Goal: Find specific page/section: Find specific page/section

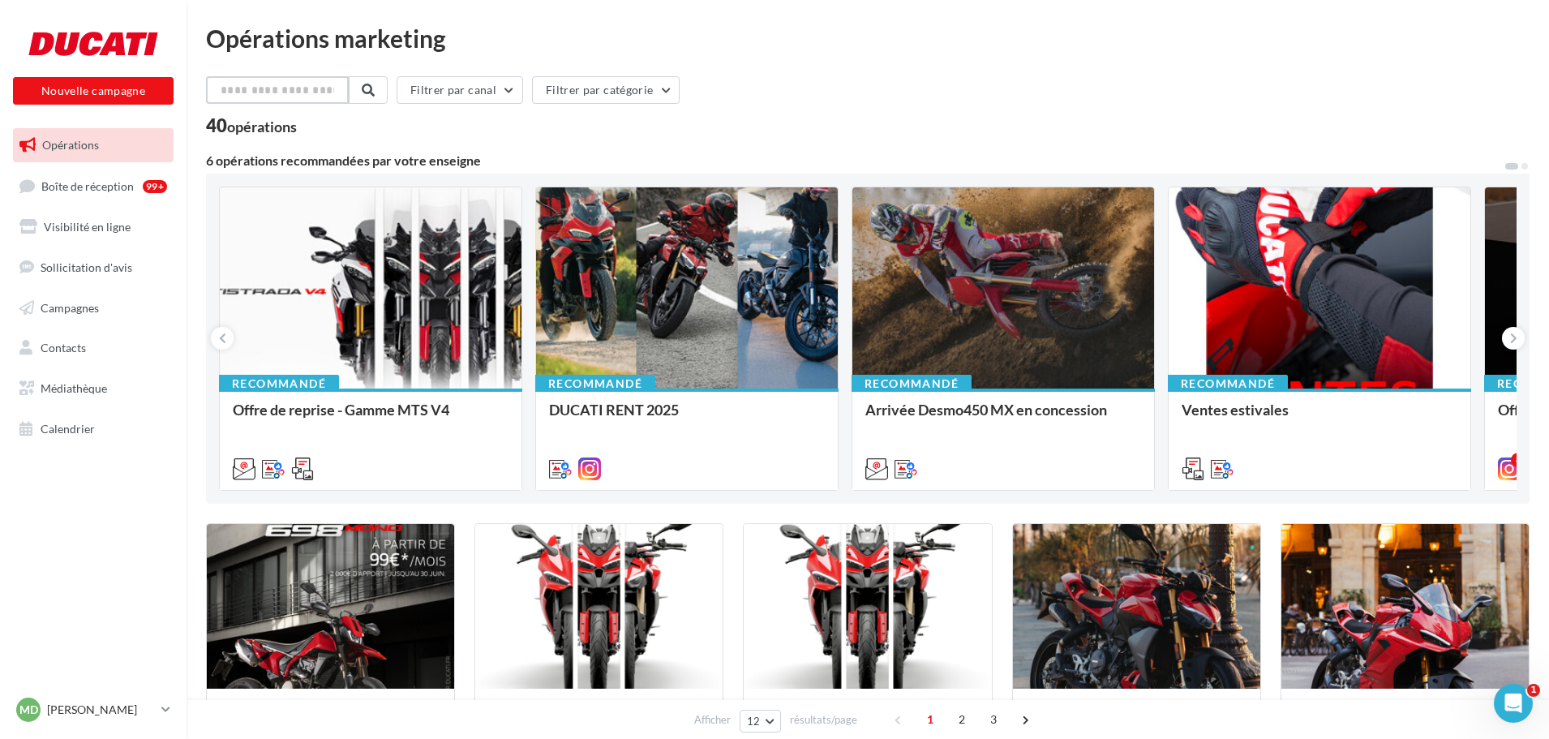
click at [313, 86] on input "text" at bounding box center [277, 90] width 143 height 28
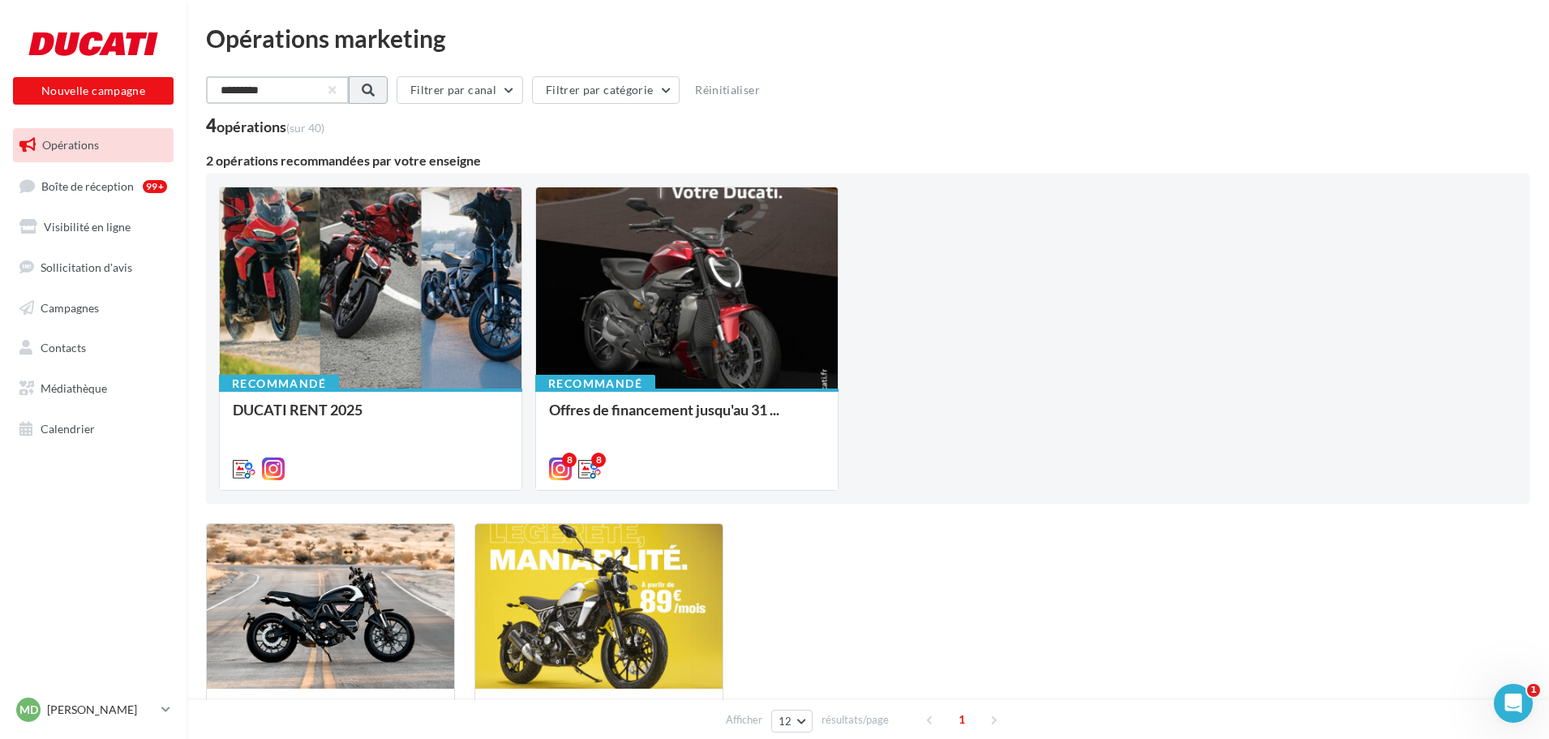
type input "*********"
click at [373, 88] on span at bounding box center [366, 90] width 13 height 13
click at [84, 305] on span "Campagnes" at bounding box center [70, 307] width 58 height 14
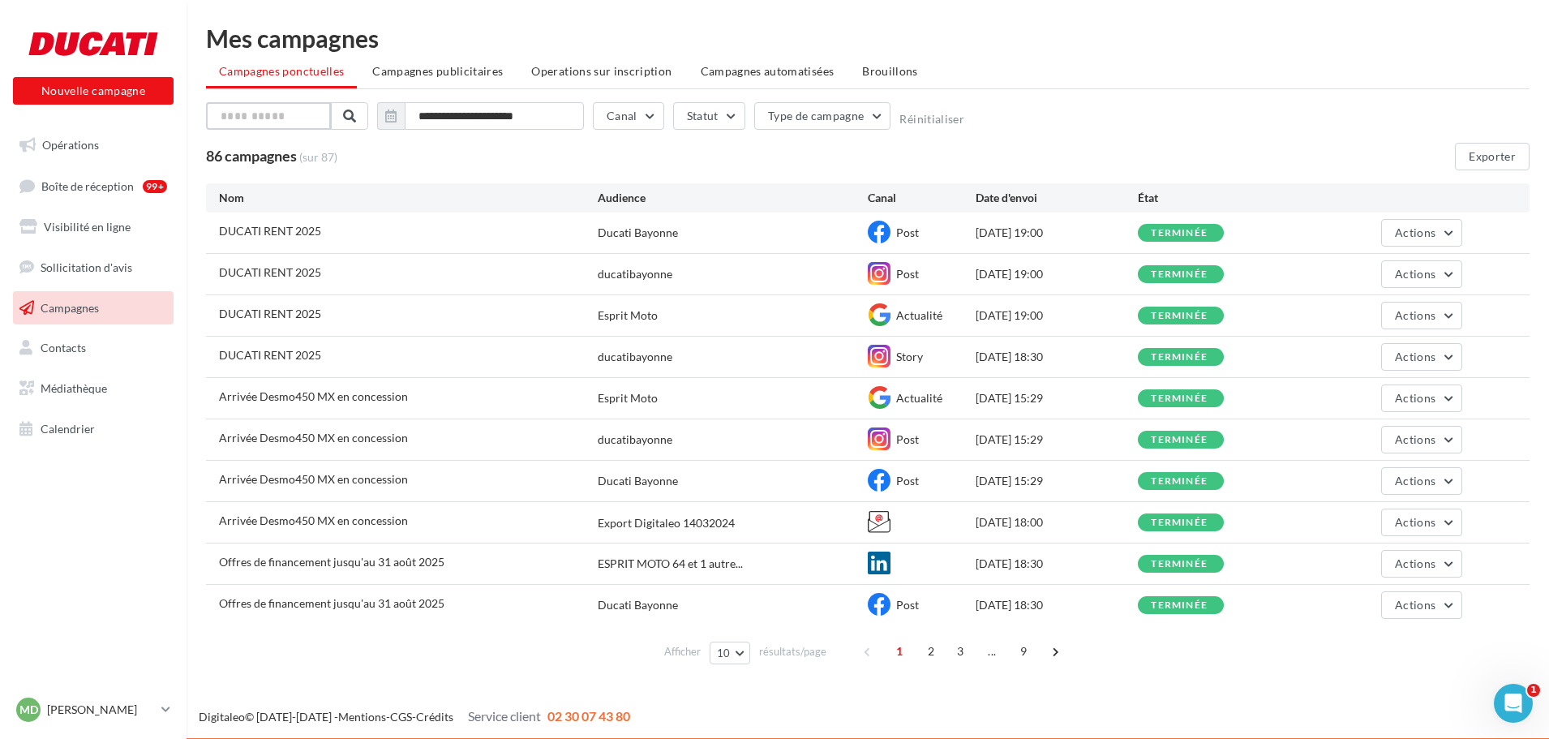
click at [258, 116] on input "text" at bounding box center [268, 116] width 125 height 28
type input "*********"
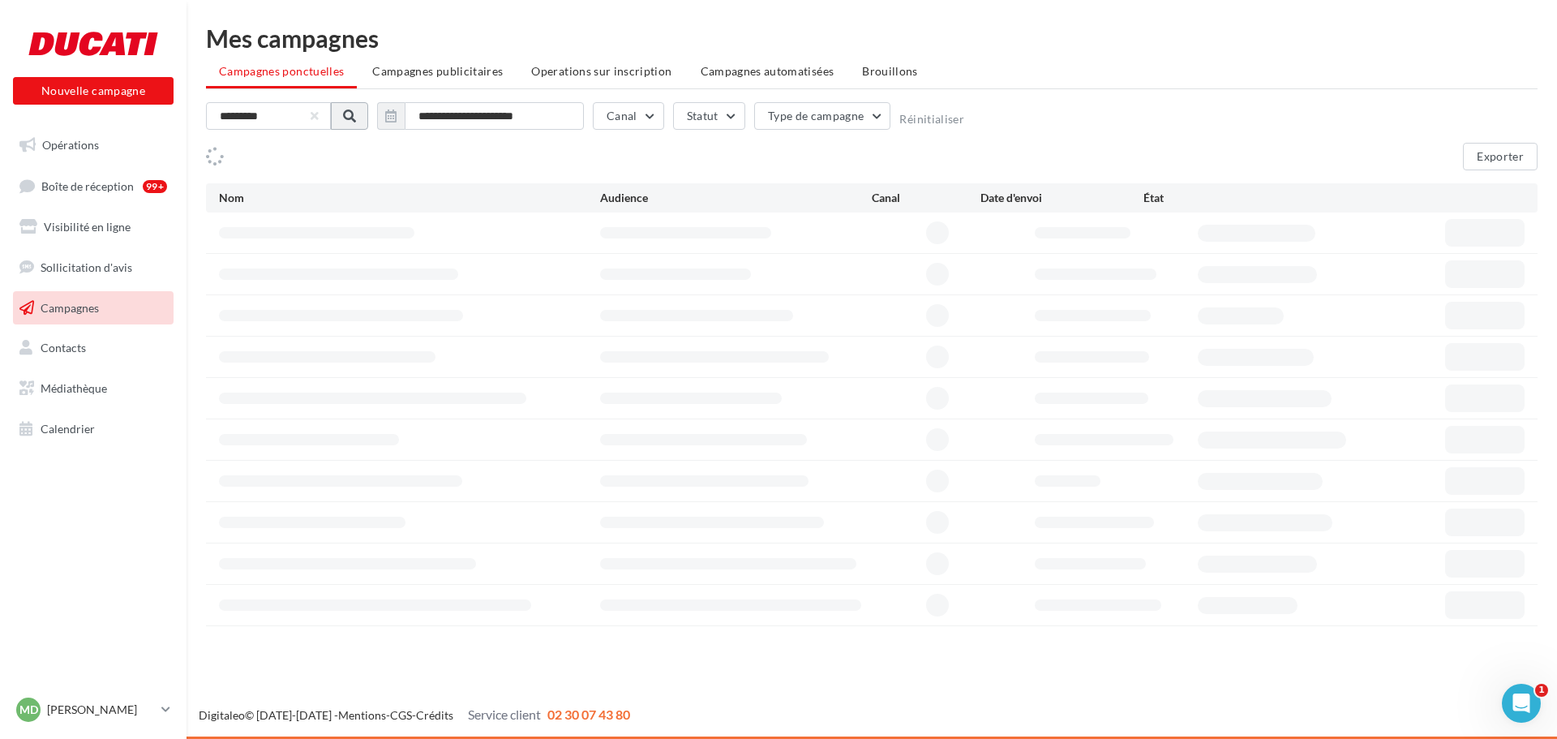
click at [346, 111] on span at bounding box center [349, 115] width 13 height 13
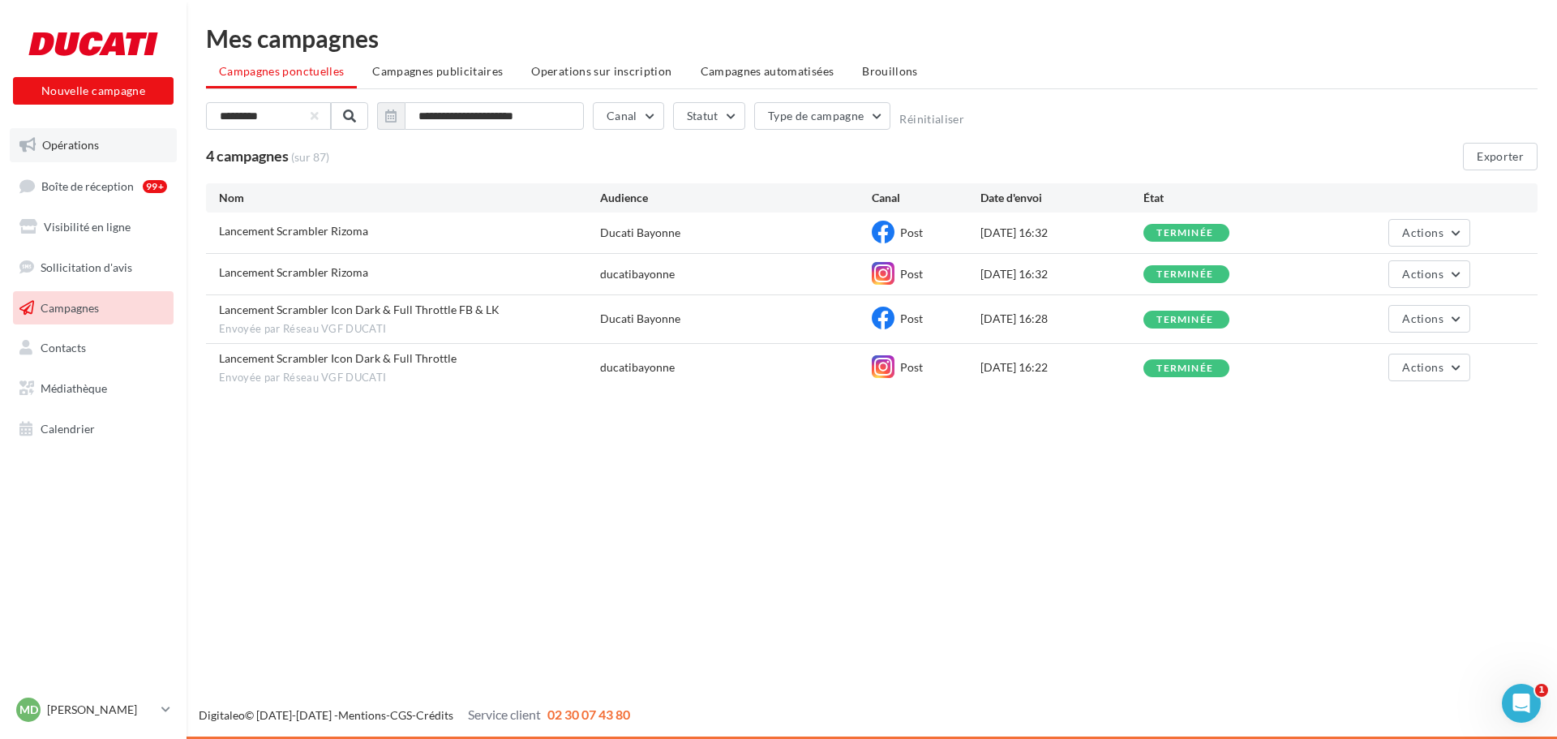
click at [67, 148] on span "Opérations" at bounding box center [70, 145] width 57 height 14
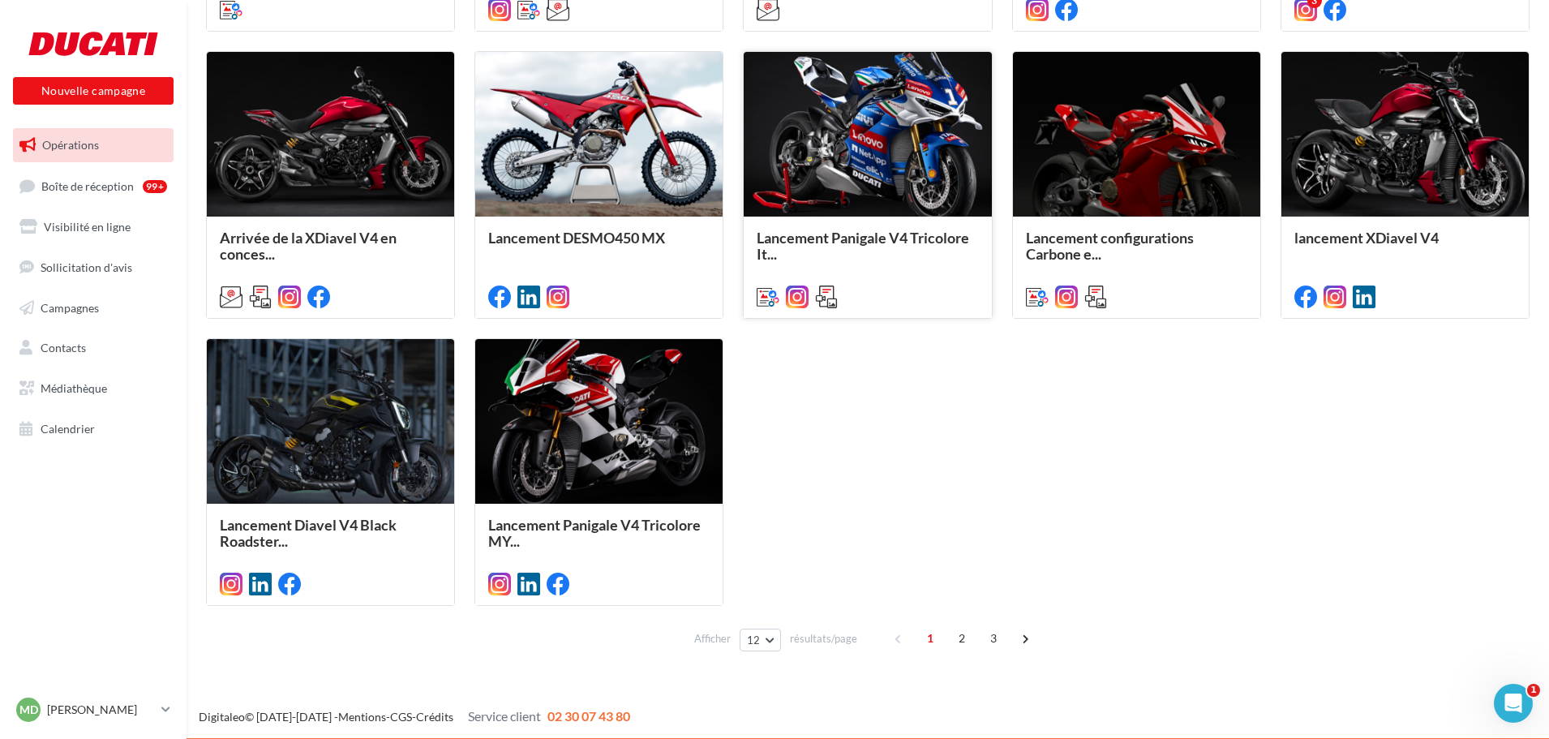
scroll to position [761, 0]
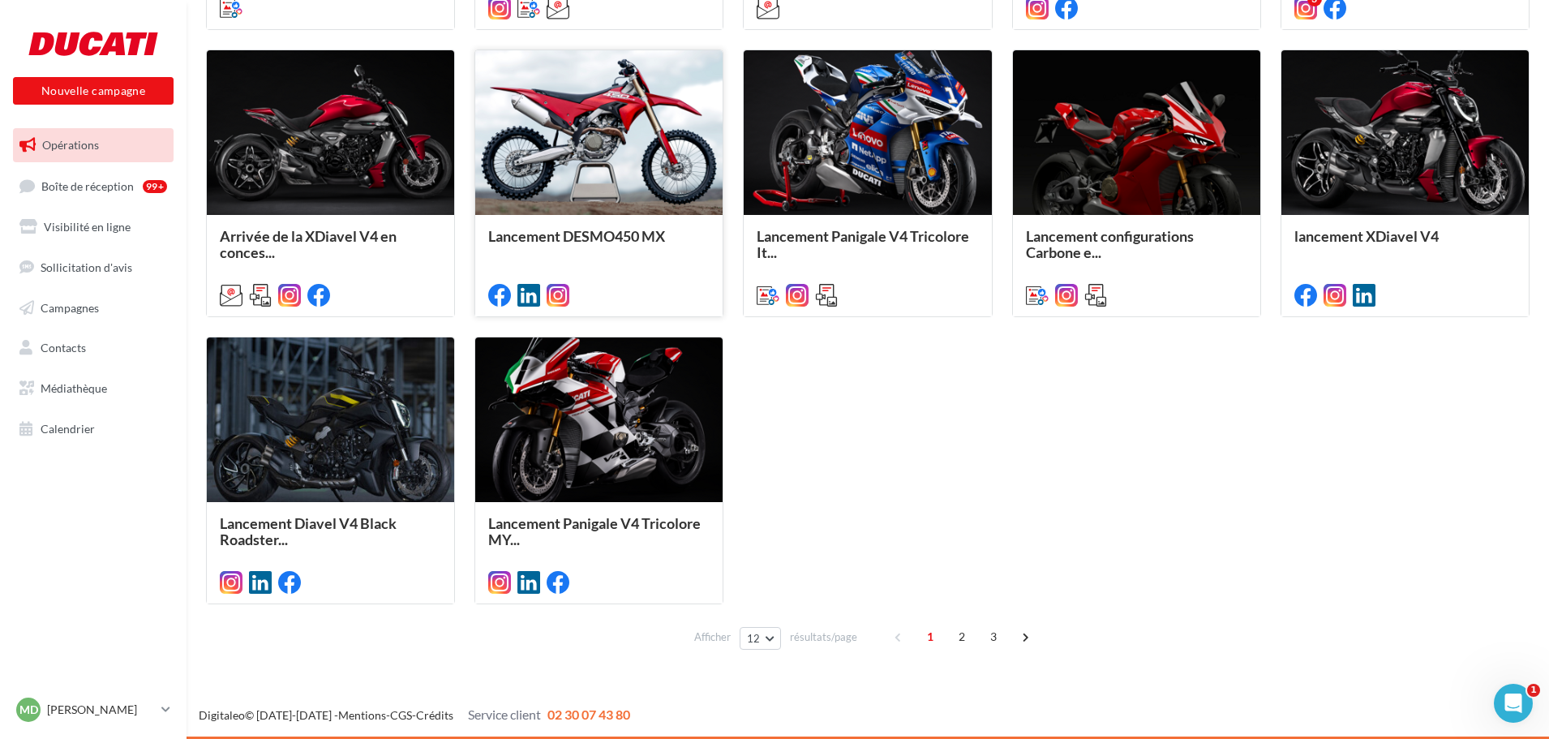
click at [593, 125] on div at bounding box center [598, 133] width 247 height 166
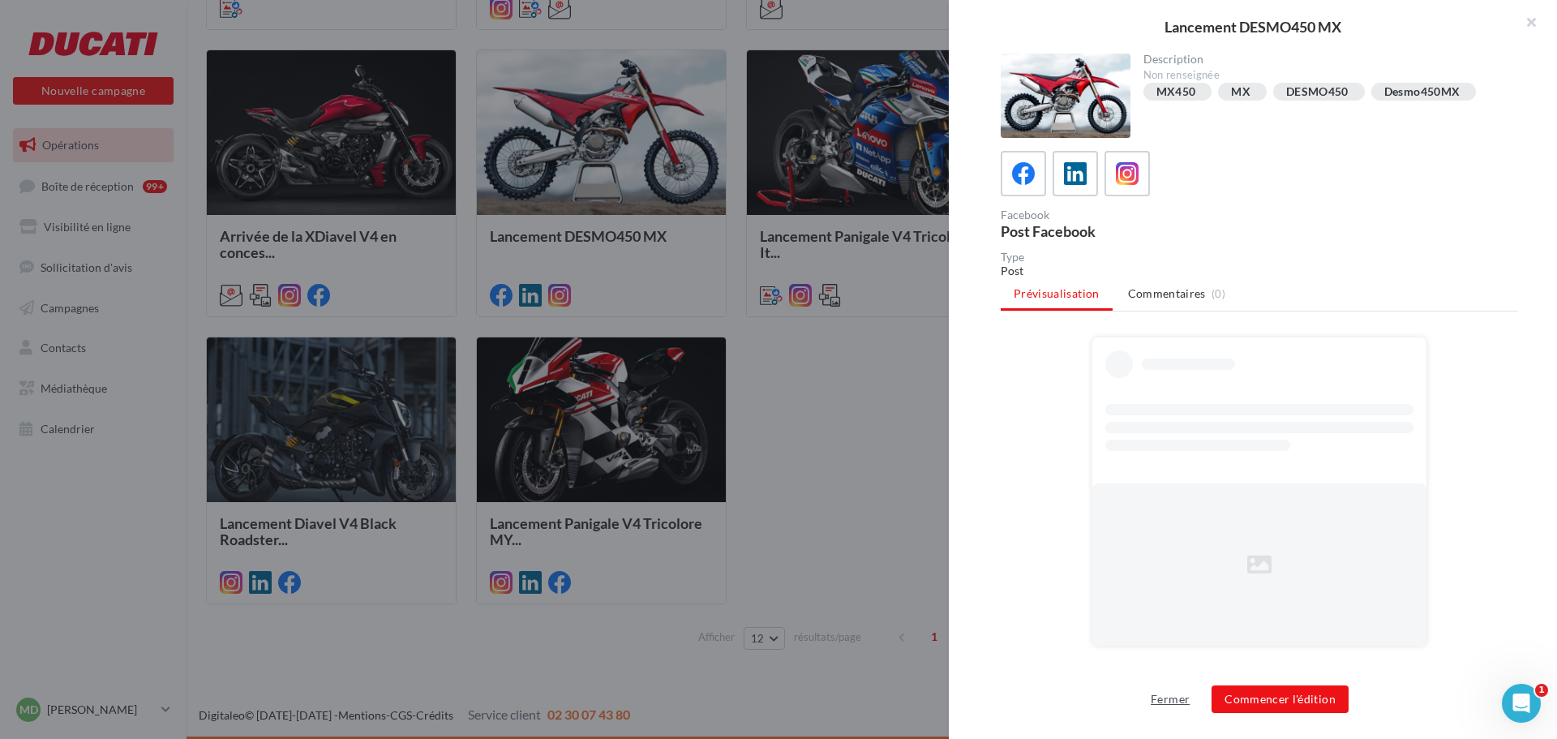
click at [1157, 702] on button "Fermer" at bounding box center [1170, 698] width 52 height 19
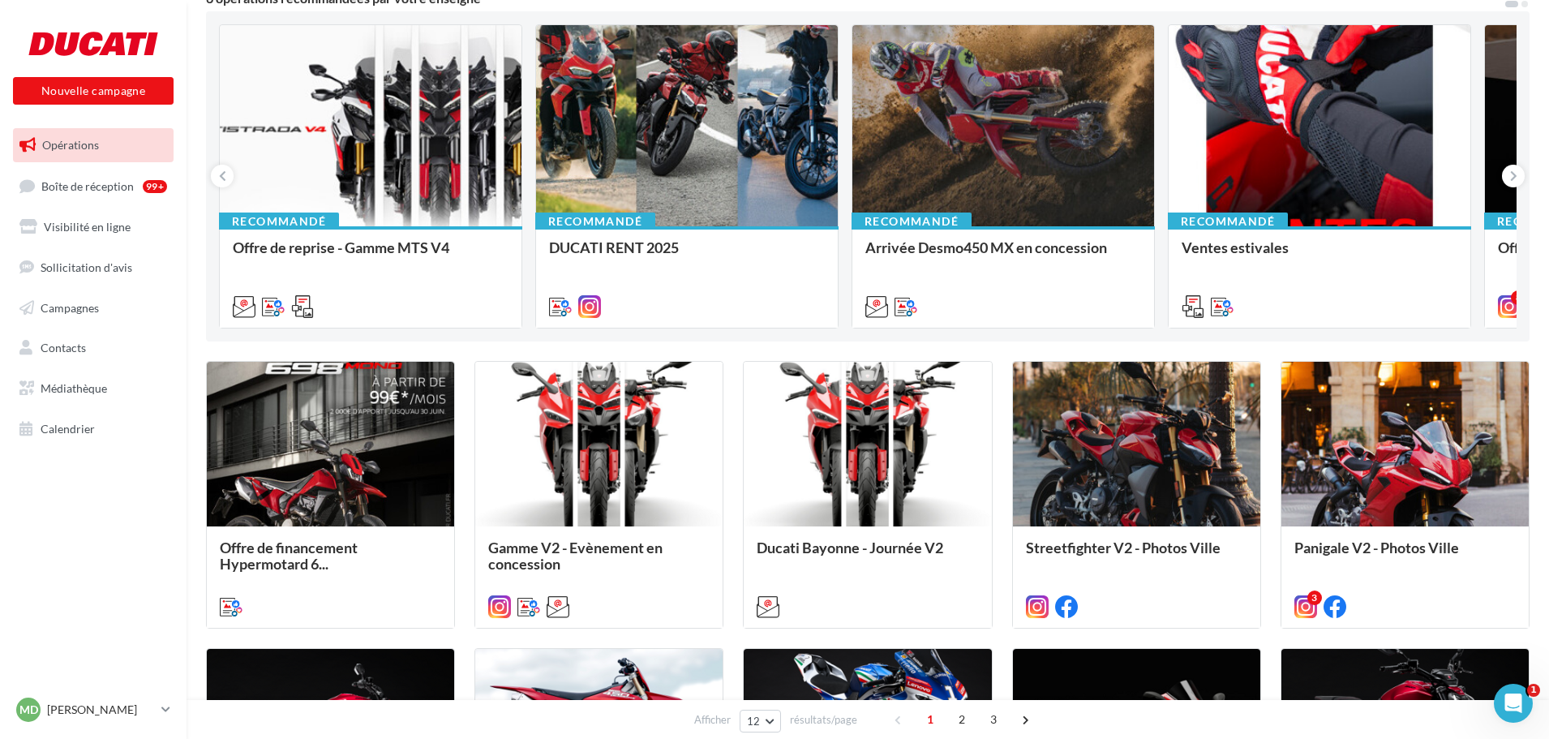
scroll to position [0, 0]
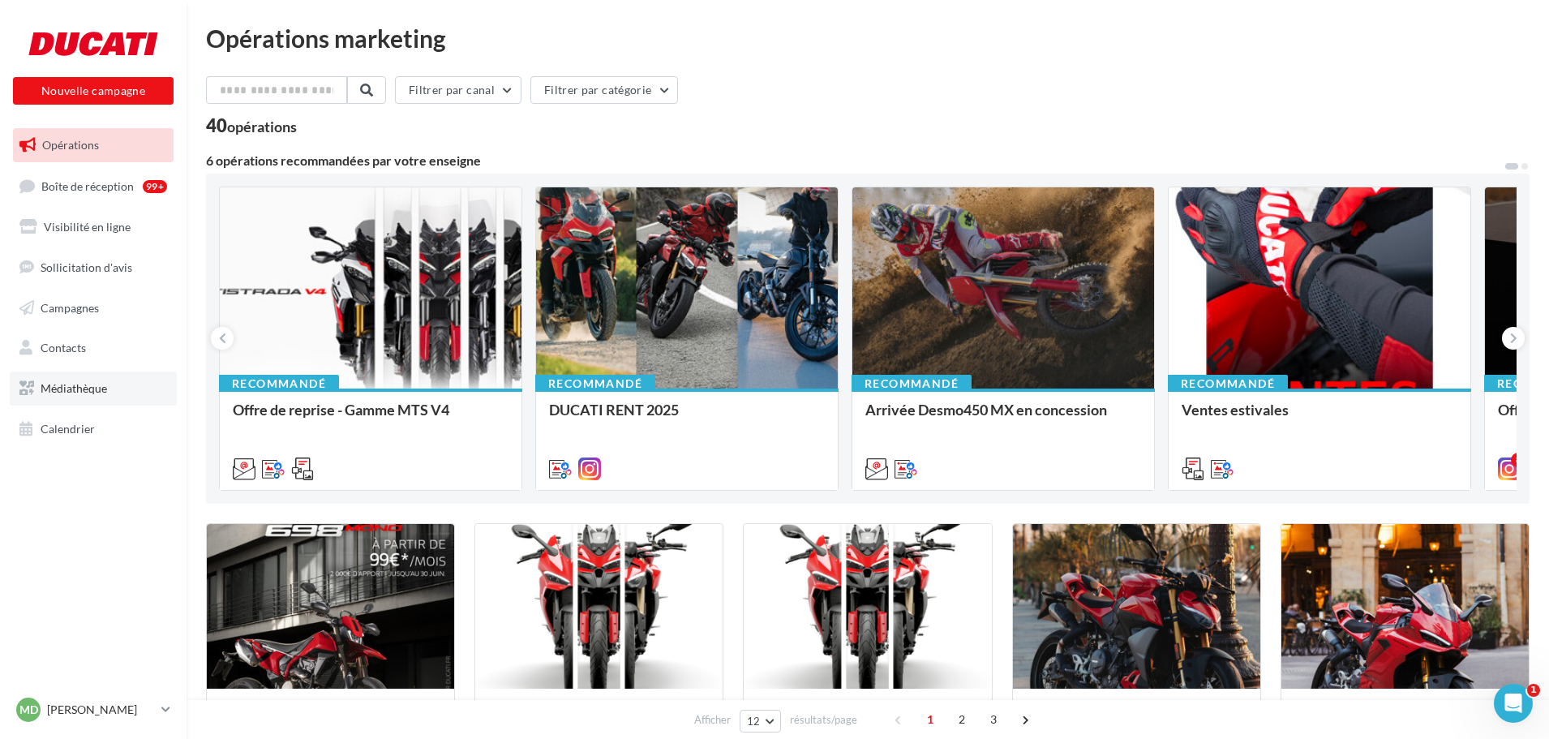
click at [64, 393] on span "Médiathèque" at bounding box center [74, 388] width 67 height 14
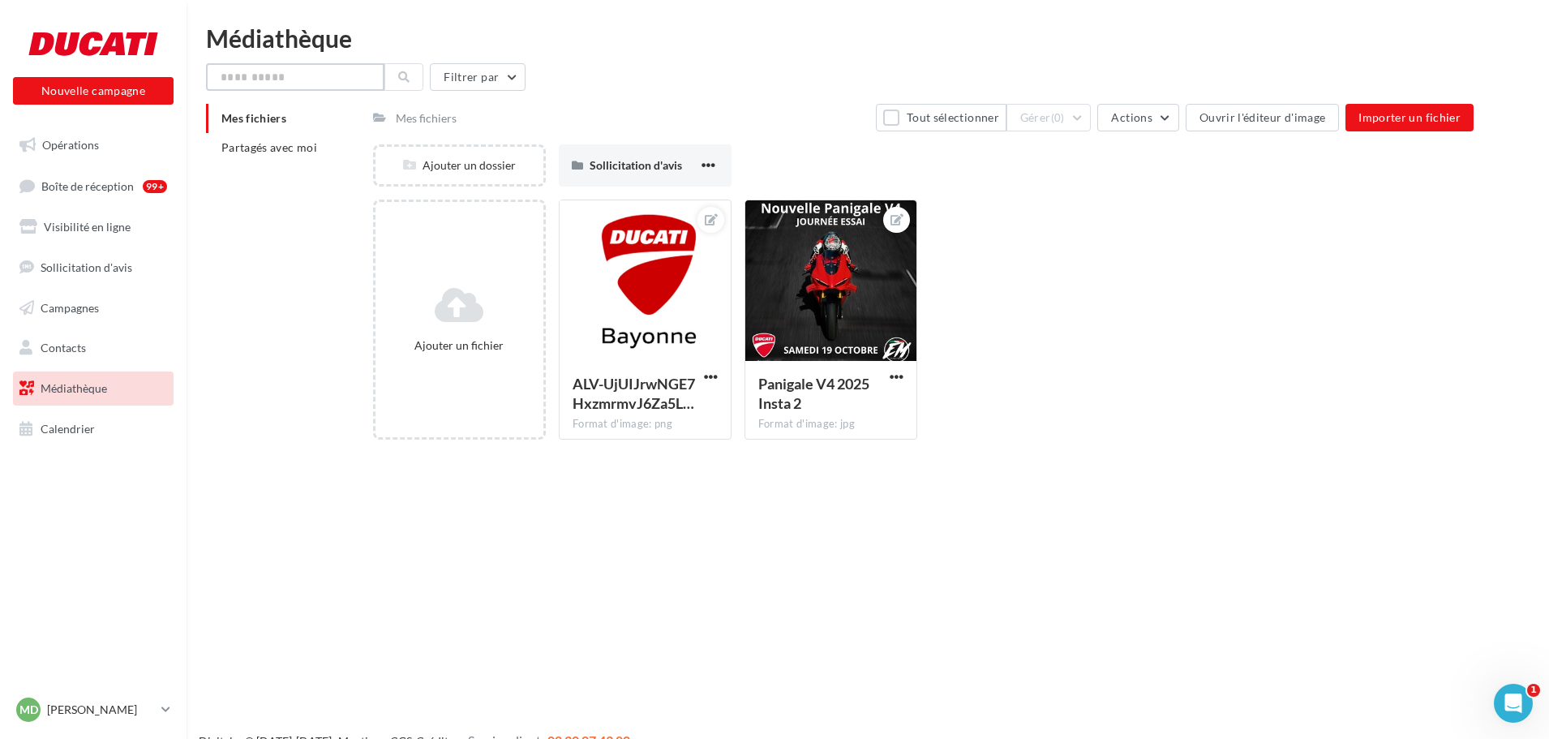
click at [324, 74] on input "text" at bounding box center [295, 77] width 178 height 28
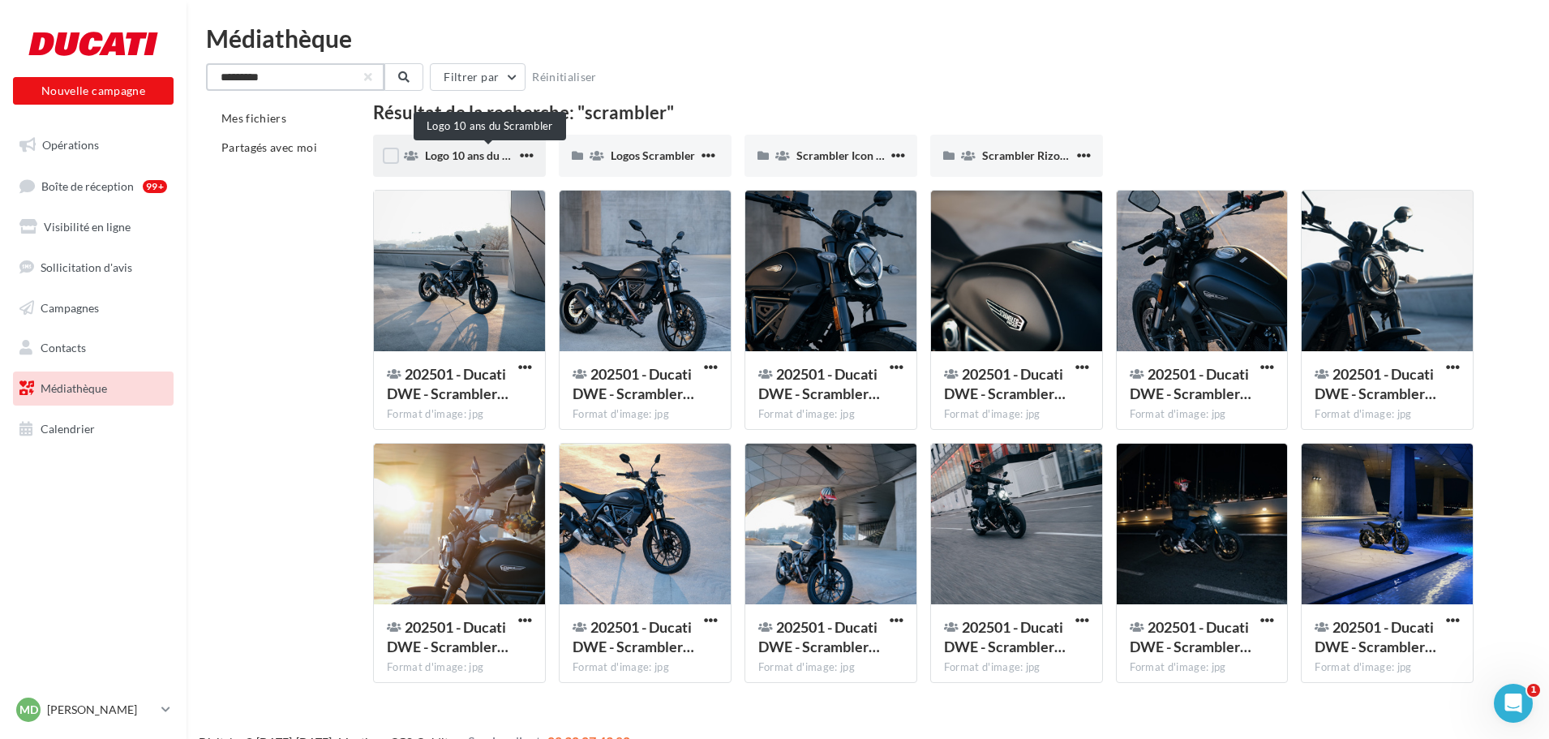
type input "*********"
click at [456, 156] on span "Logo 10 ans du Scrambler" at bounding box center [490, 155] width 130 height 14
